Goal: Find specific page/section: Find specific page/section

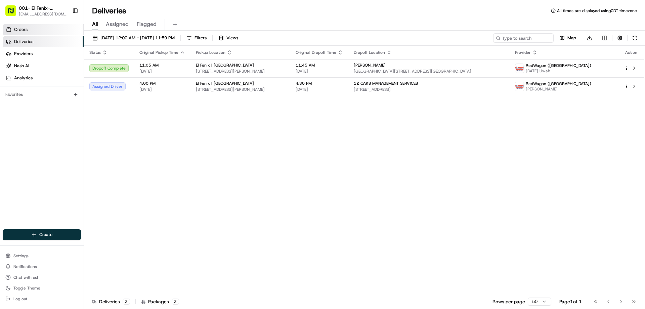
click at [23, 27] on span "Orders" at bounding box center [20, 30] width 13 height 6
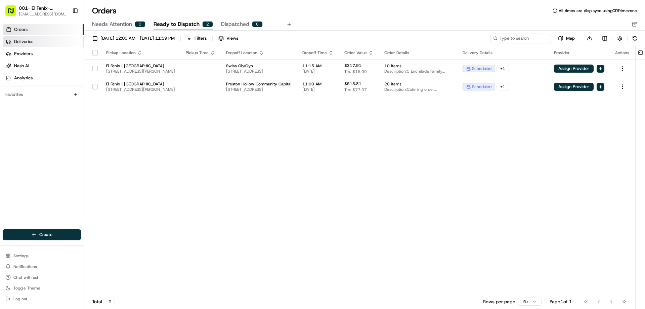
click at [25, 41] on span "Deliveries" at bounding box center [23, 42] width 19 height 6
